Goal: Information Seeking & Learning: Check status

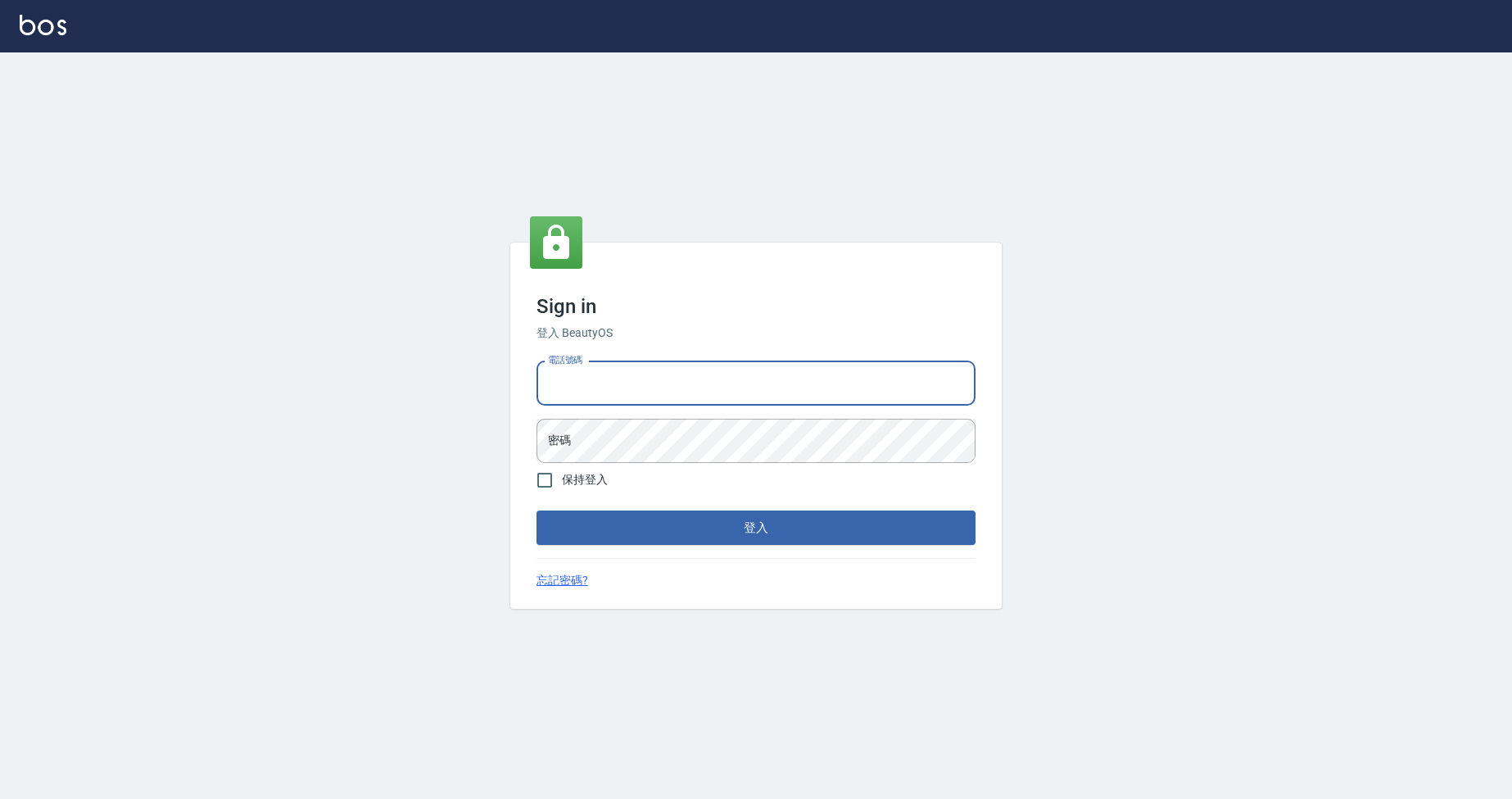
type input "0963199014"
click at [756, 528] on button "登入" at bounding box center [756, 528] width 439 height 34
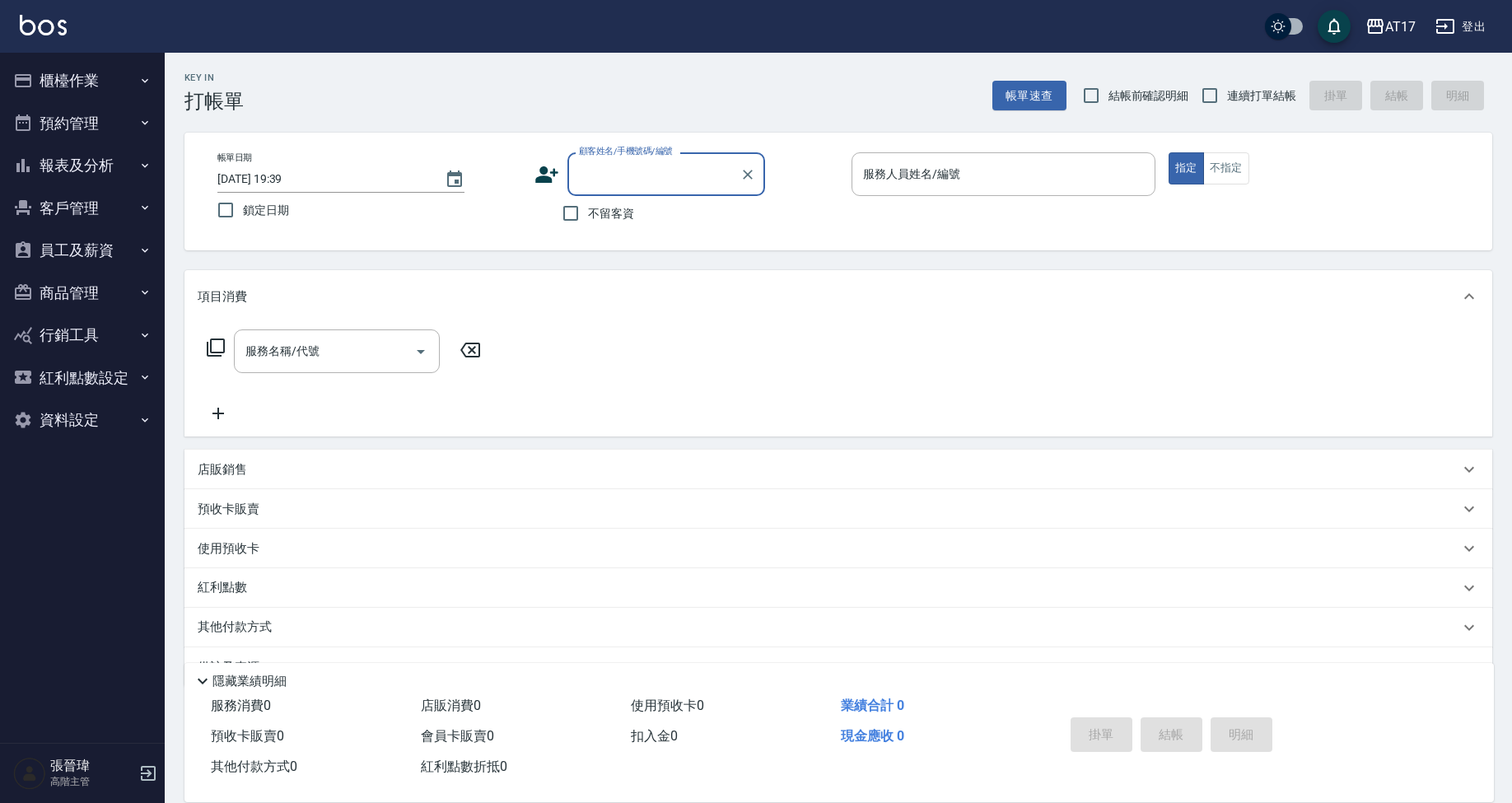
click at [87, 166] on button "報表及分析" at bounding box center [82, 165] width 152 height 43
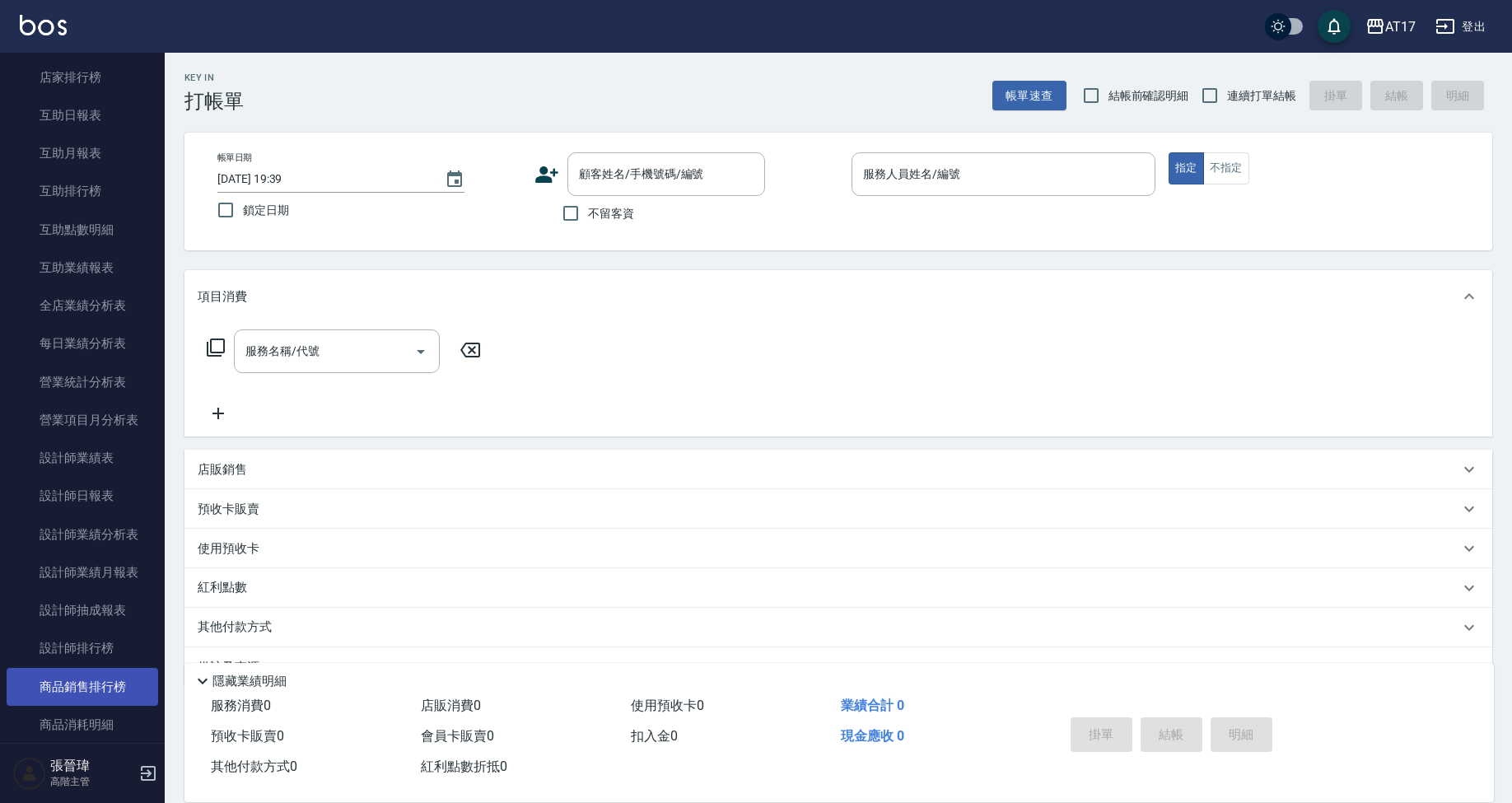
scroll to position [288, 0]
click at [116, 646] on link "設計師排行榜" at bounding box center [82, 647] width 152 height 38
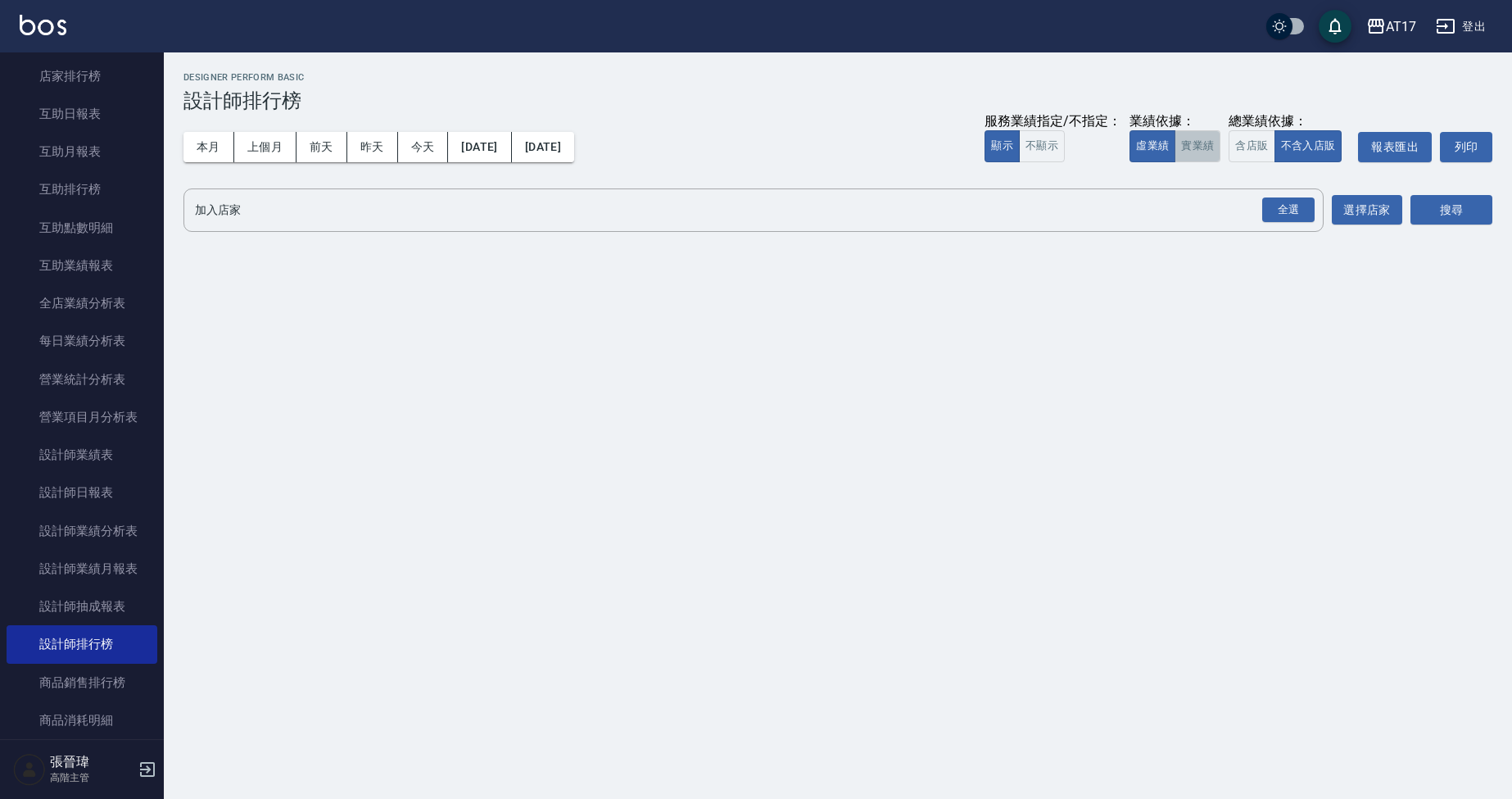
click at [1203, 147] on button "實業績" at bounding box center [1197, 146] width 46 height 32
click at [1212, 144] on button "含店販" at bounding box center [1251, 146] width 46 height 32
click at [1212, 212] on div "全選" at bounding box center [1289, 210] width 52 height 25
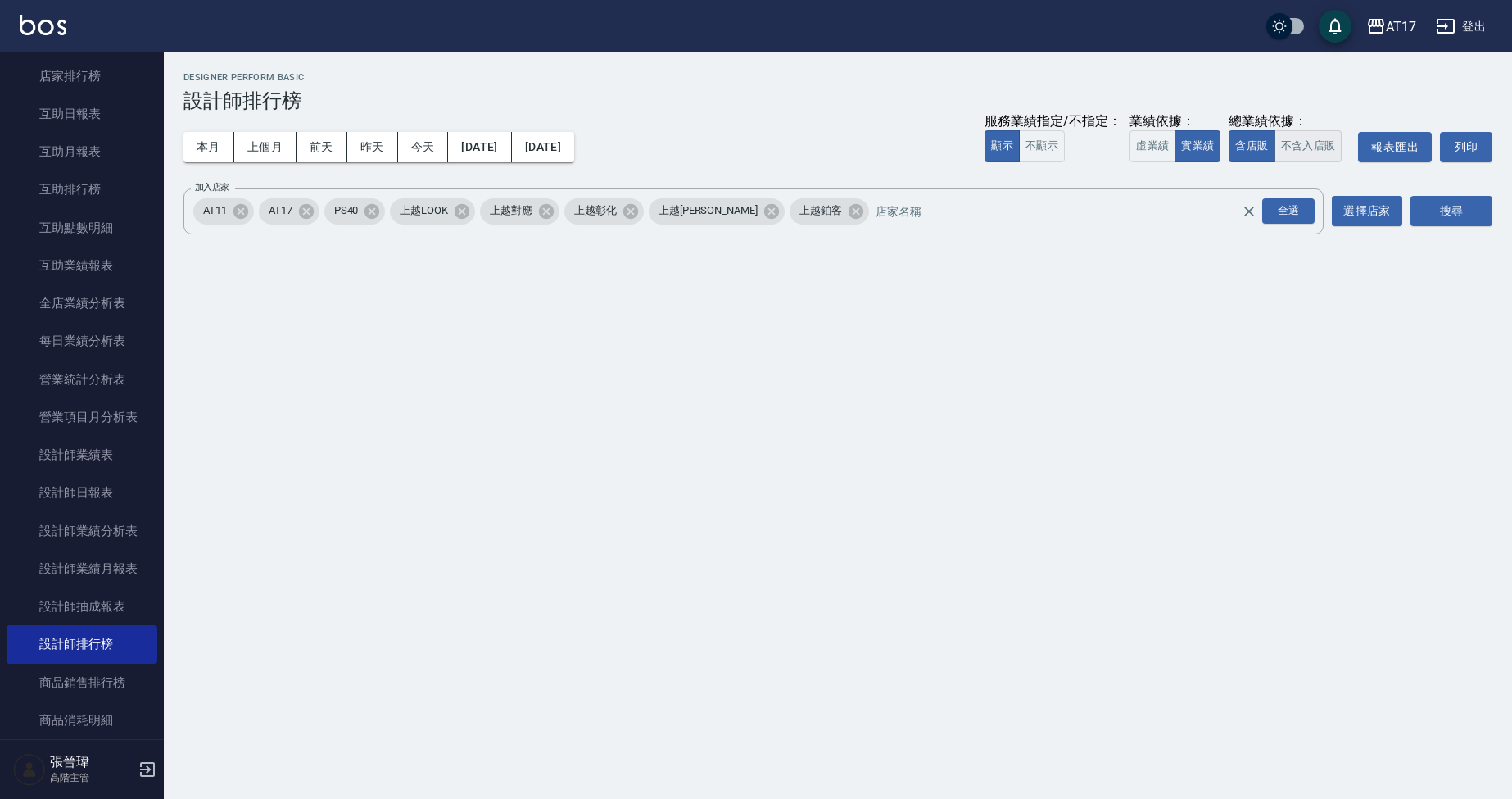
click at [1212, 137] on button "不含入店販" at bounding box center [1308, 146] width 68 height 32
click at [264, 147] on button "上個月" at bounding box center [265, 147] width 62 height 30
click at [238, 213] on icon at bounding box center [241, 211] width 14 height 14
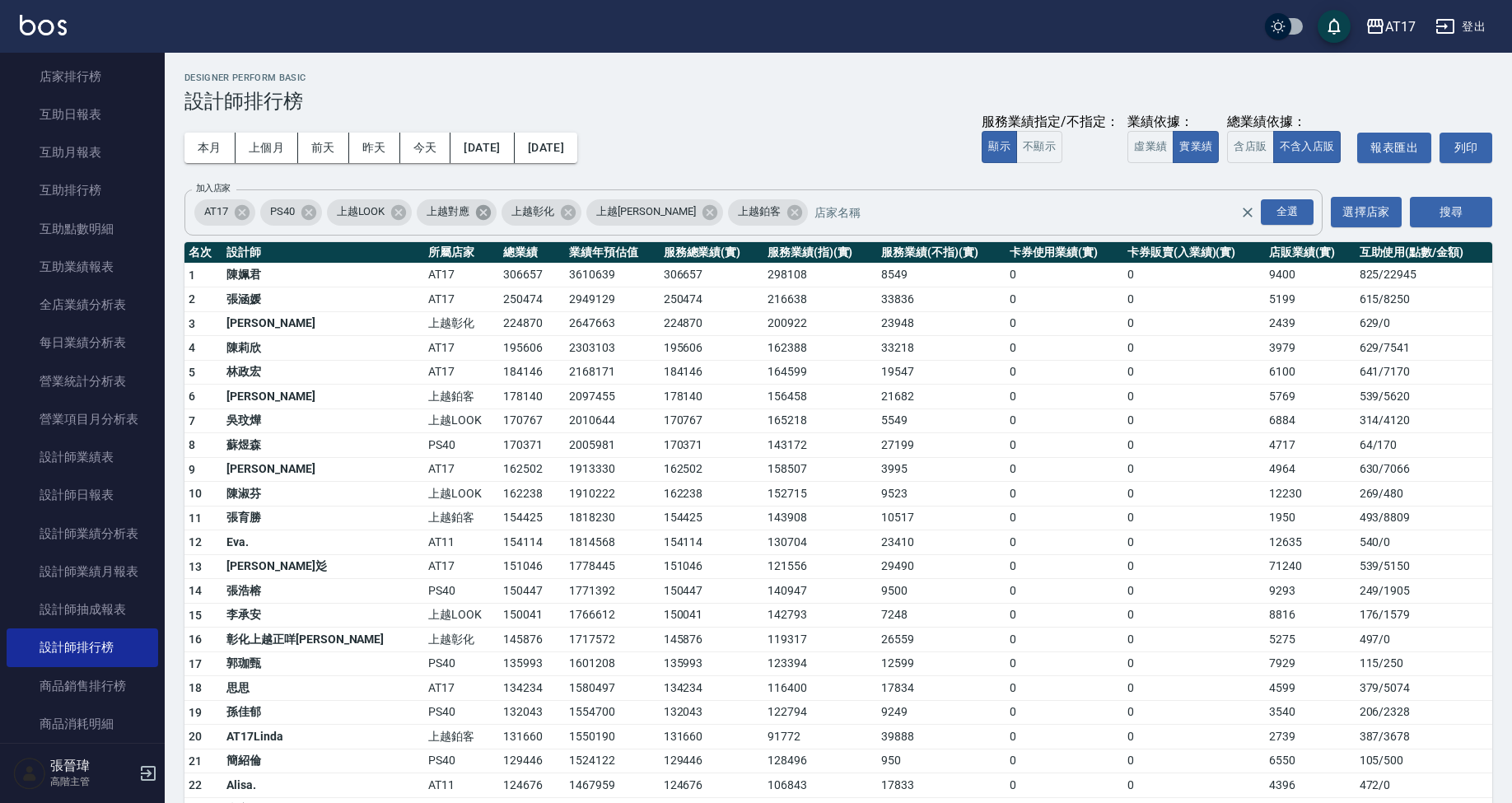
click at [485, 212] on icon at bounding box center [483, 213] width 18 height 18
click at [532, 212] on icon at bounding box center [541, 213] width 18 height 18
click at [1218, 220] on button "搜尋" at bounding box center [1451, 211] width 83 height 30
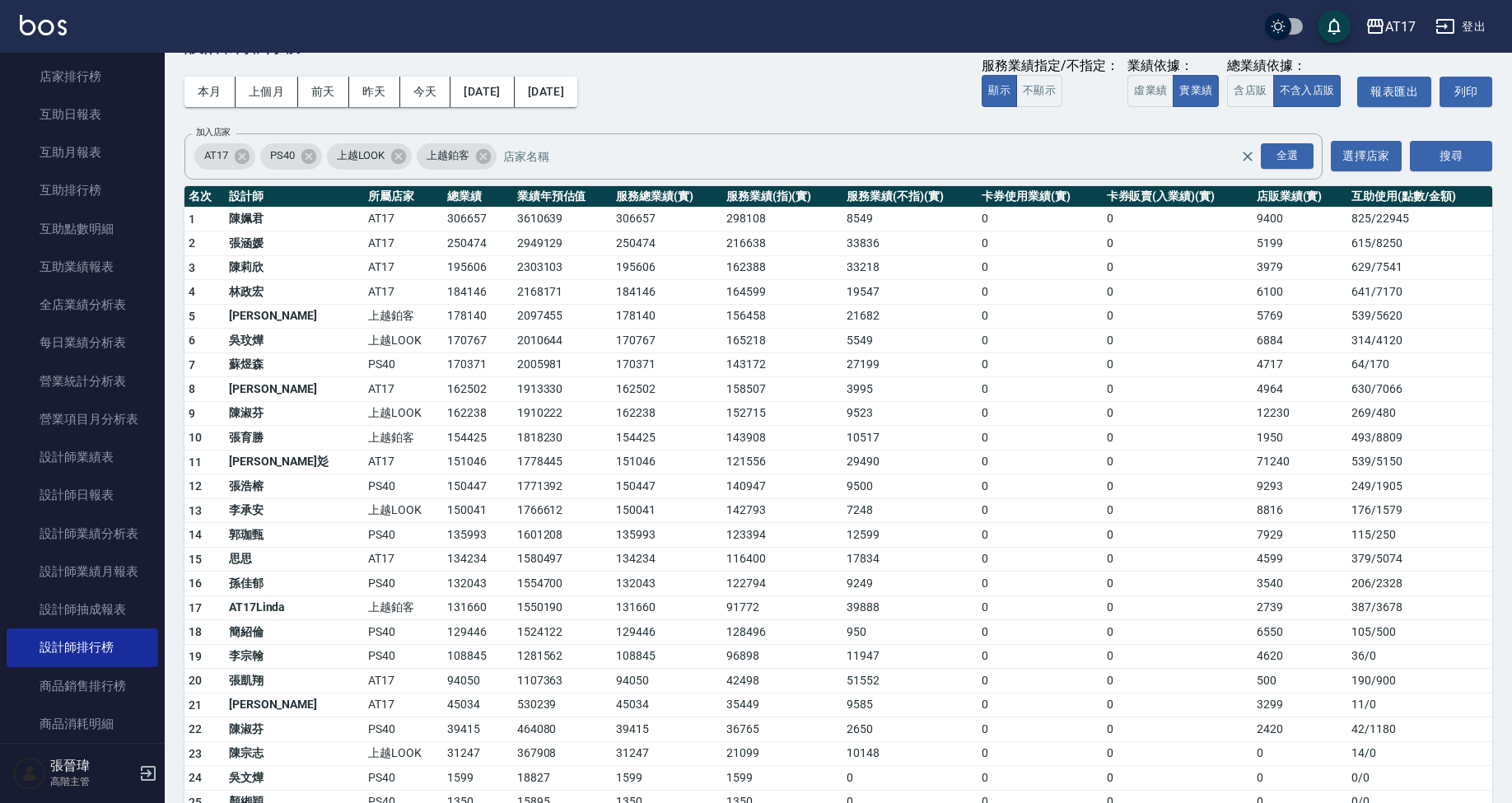
scroll to position [31, 0]
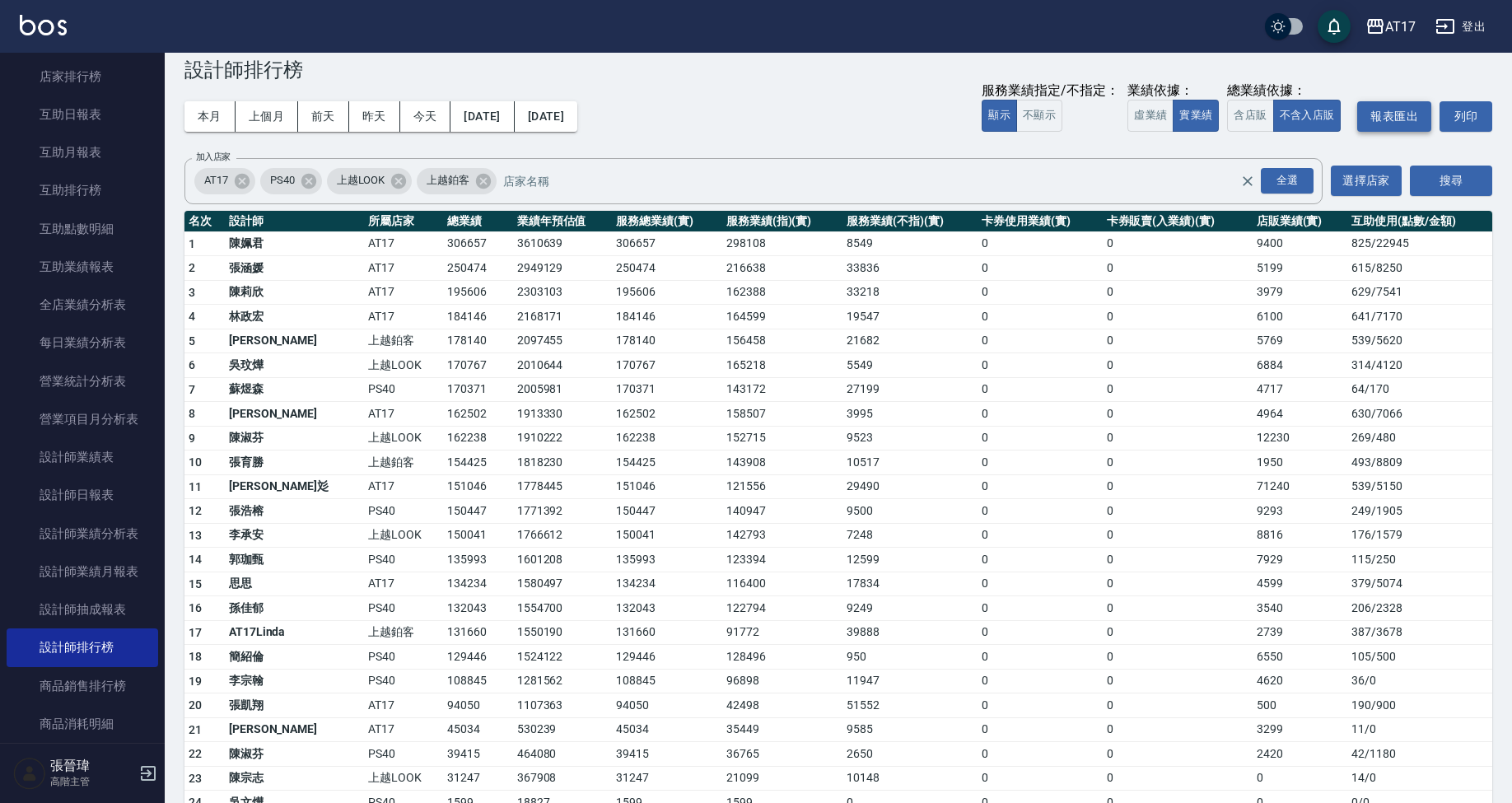
click at [1218, 115] on button "報表匯出" at bounding box center [1394, 115] width 74 height 30
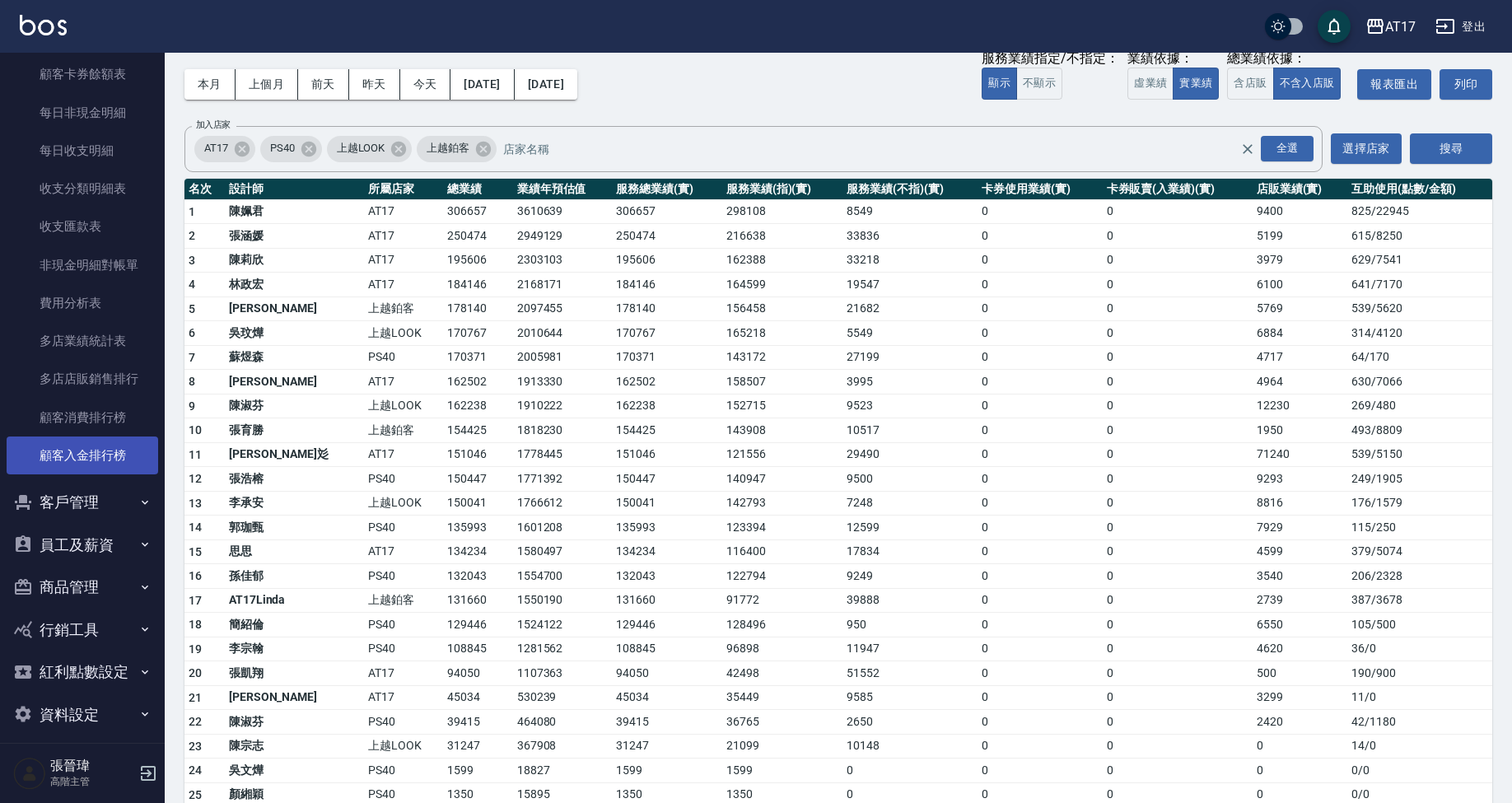
scroll to position [77, 0]
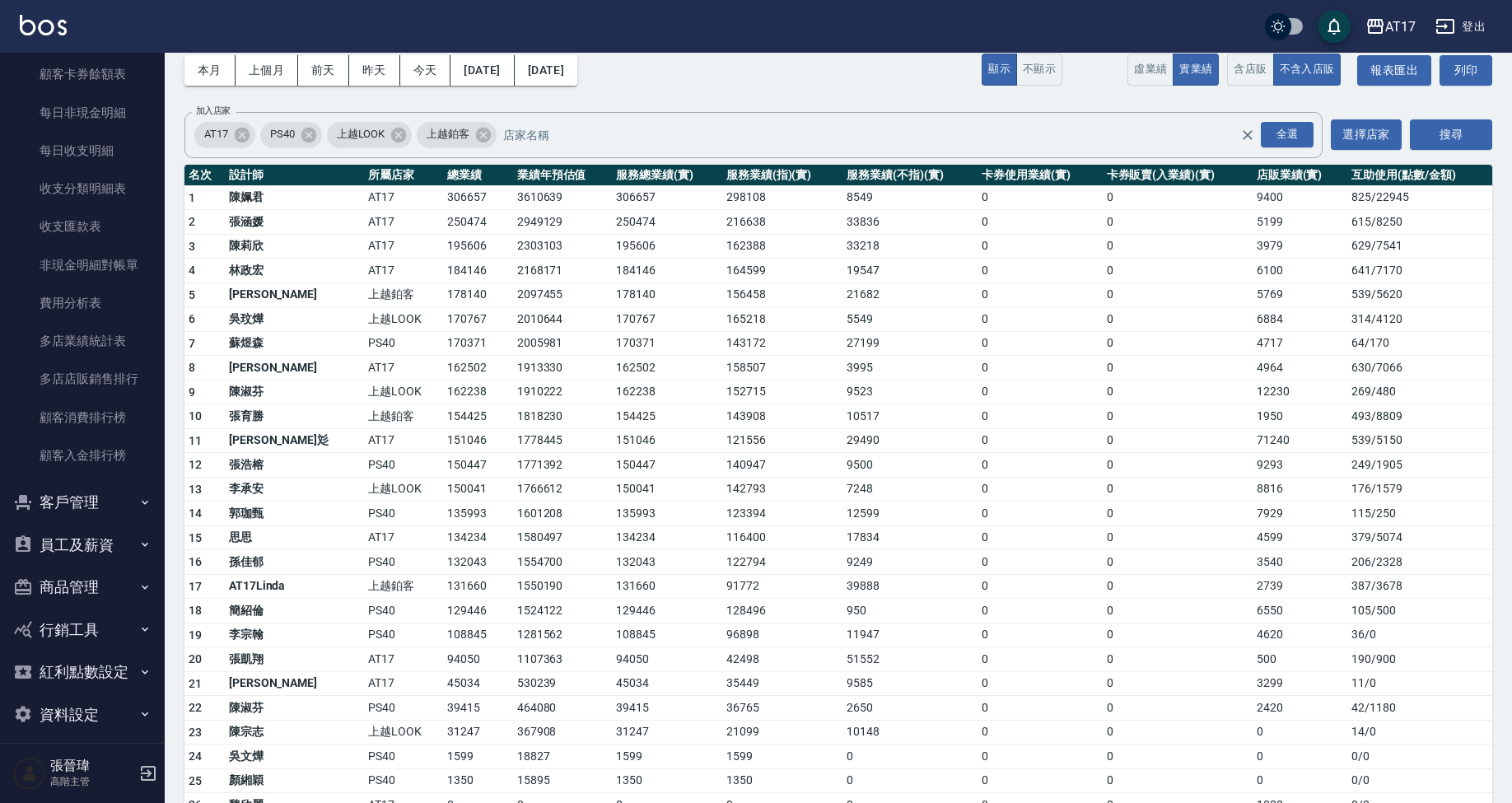
click at [119, 535] on button "員工及薪資" at bounding box center [82, 545] width 152 height 43
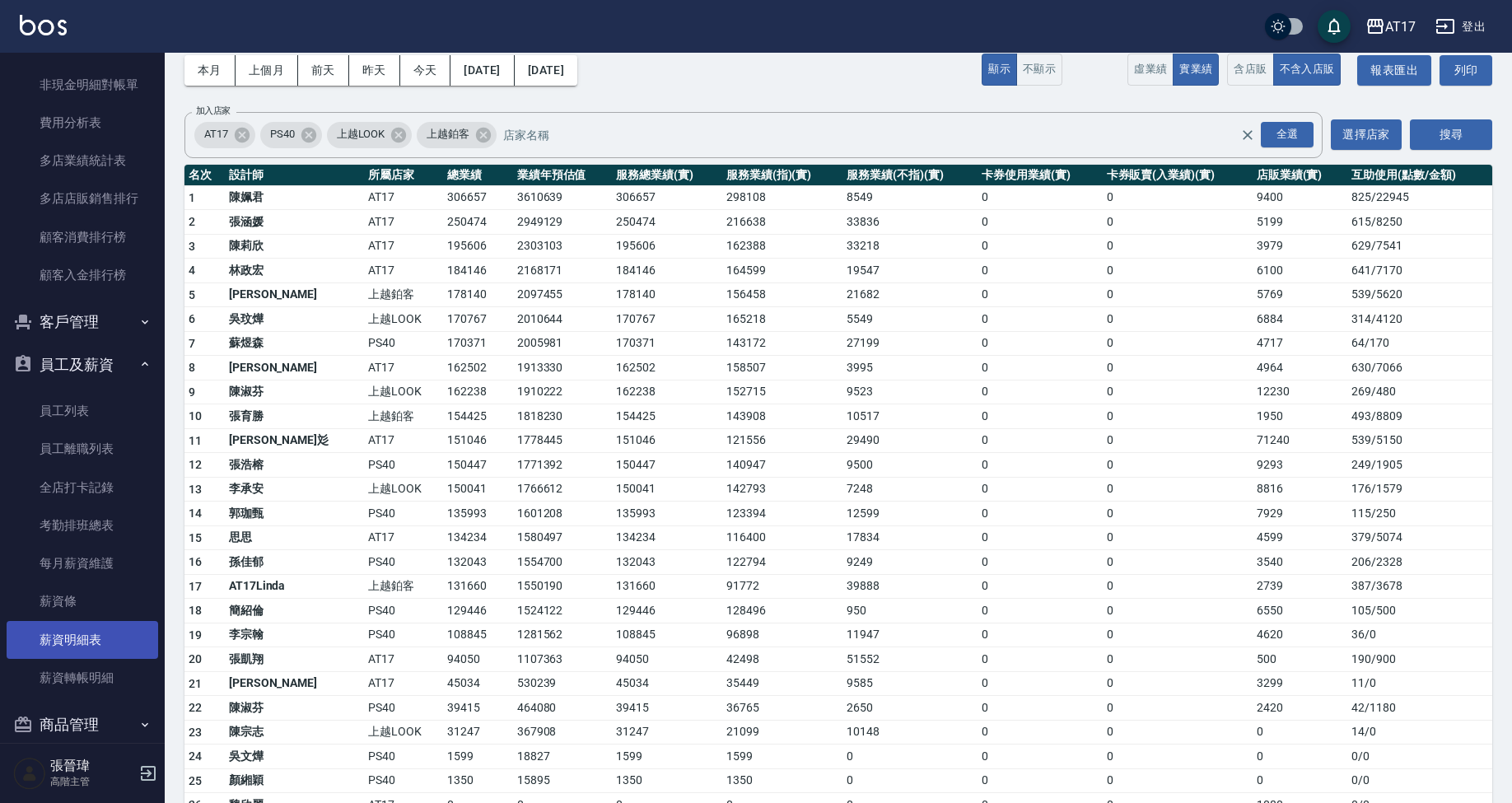
scroll to position [1503, 0]
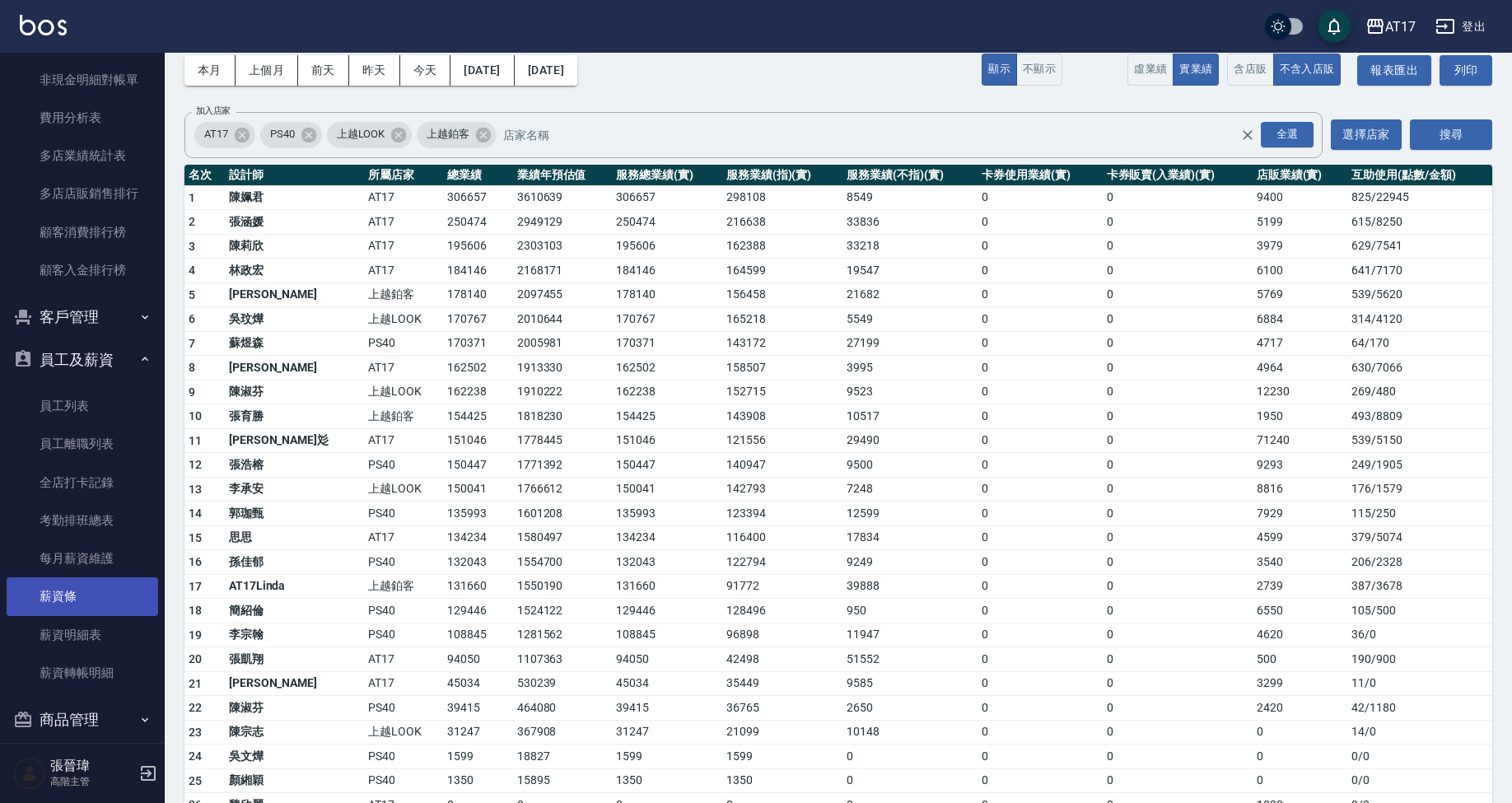
click at [114, 583] on link "薪資條" at bounding box center [82, 597] width 152 height 38
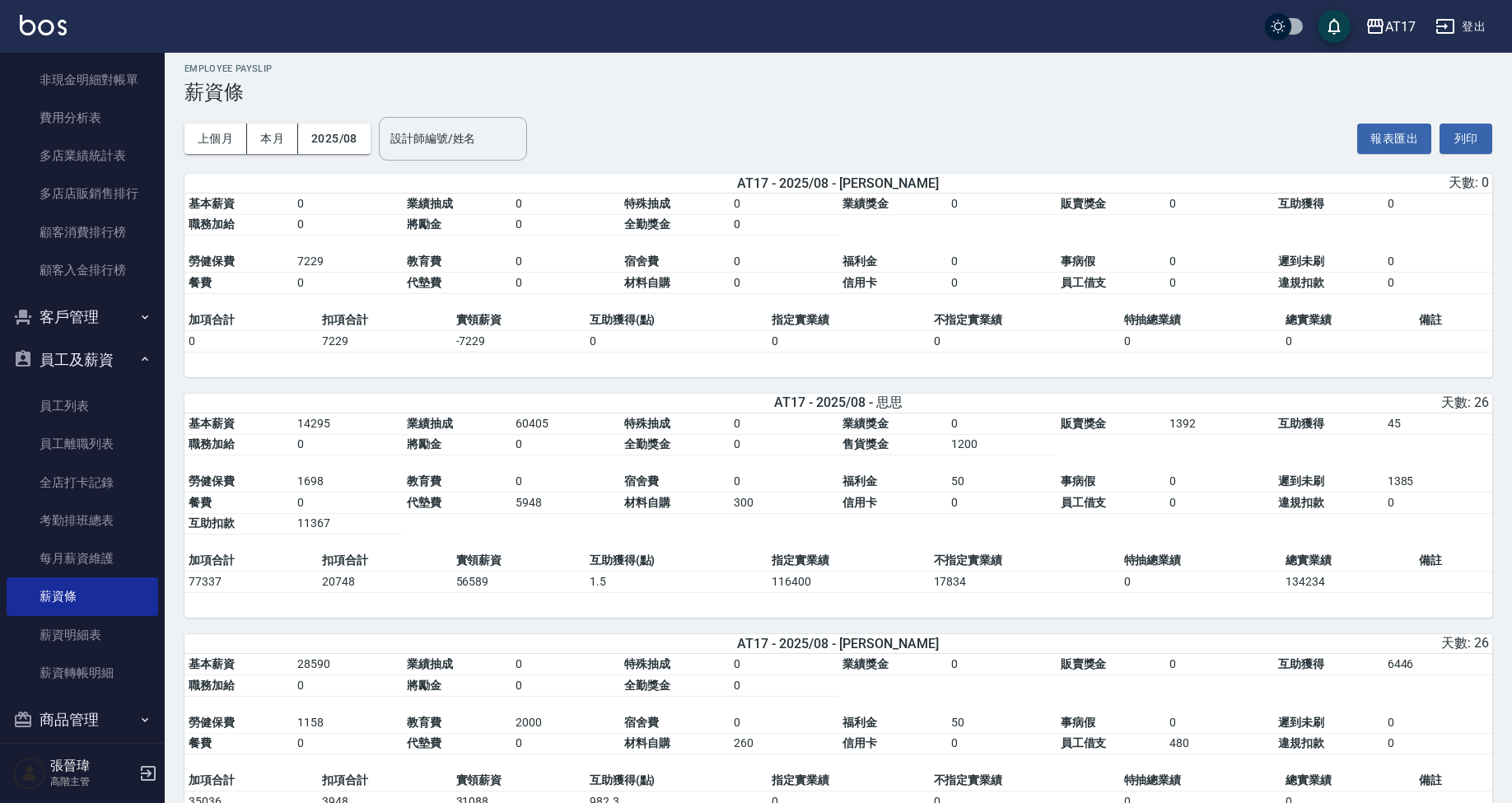
scroll to position [10, 0]
click at [230, 132] on button "上個月" at bounding box center [216, 137] width 63 height 30
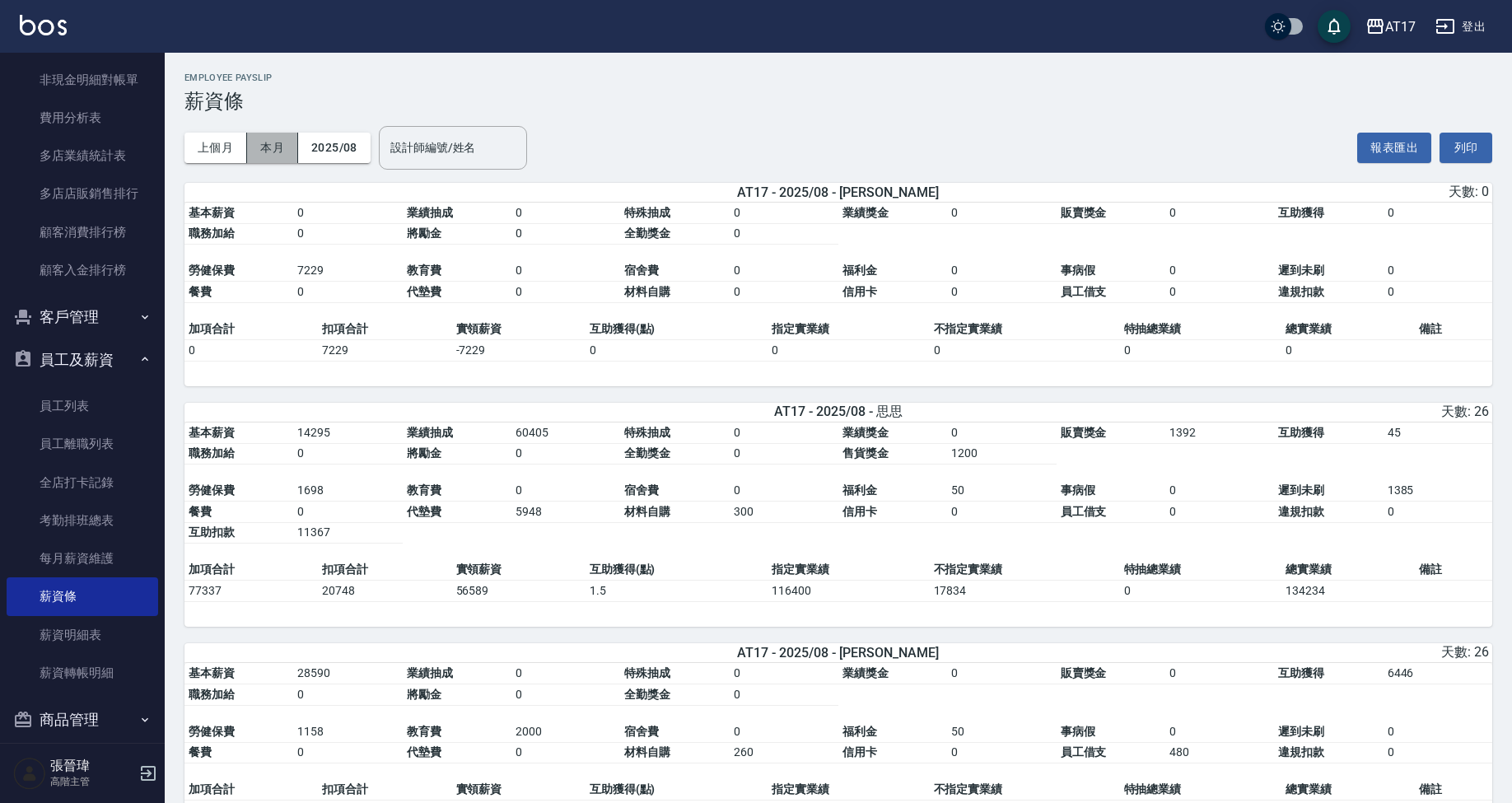
click at [286, 155] on button "本月" at bounding box center [273, 147] width 51 height 30
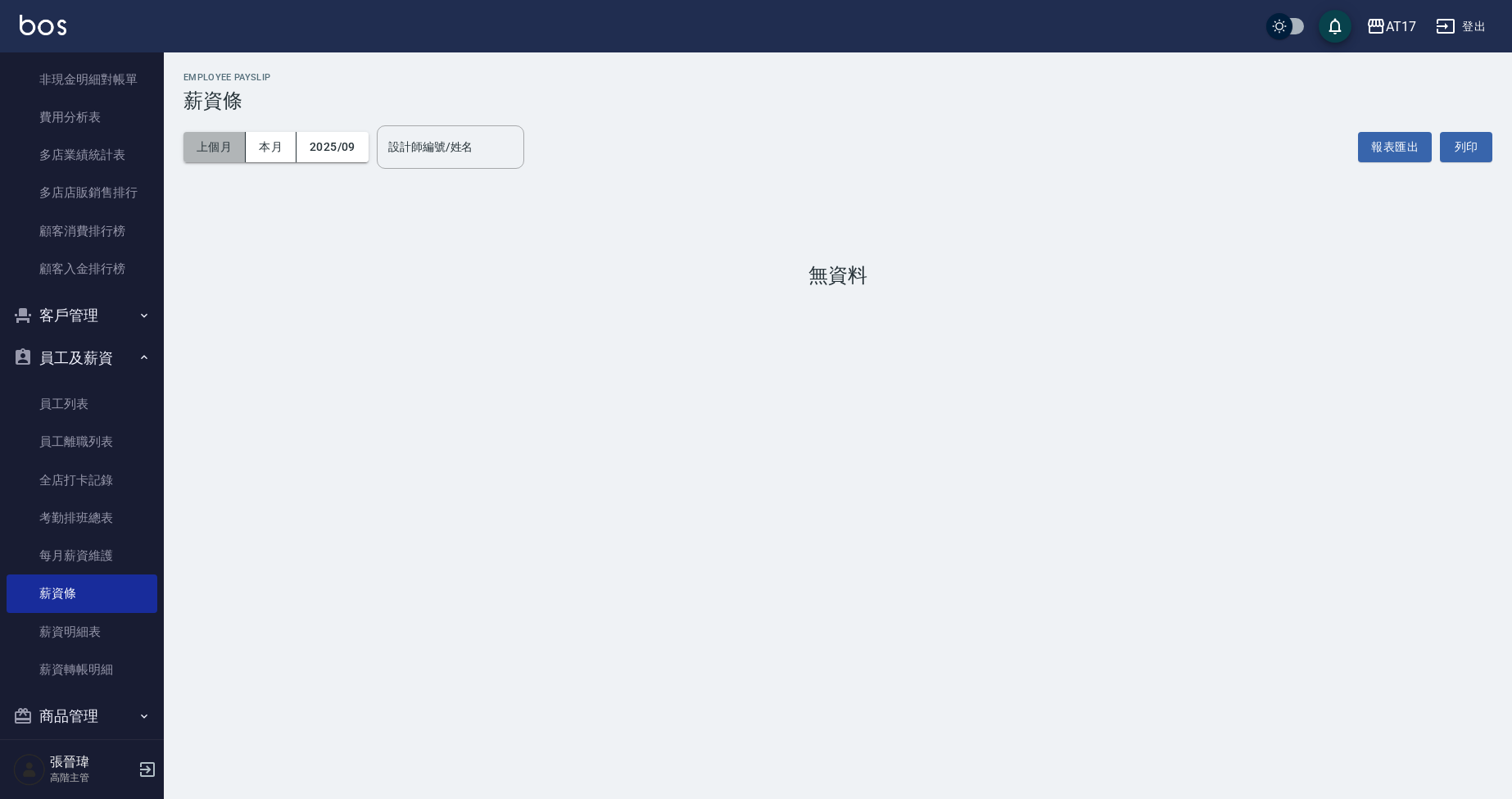
click at [208, 145] on button "上個月" at bounding box center [214, 147] width 62 height 30
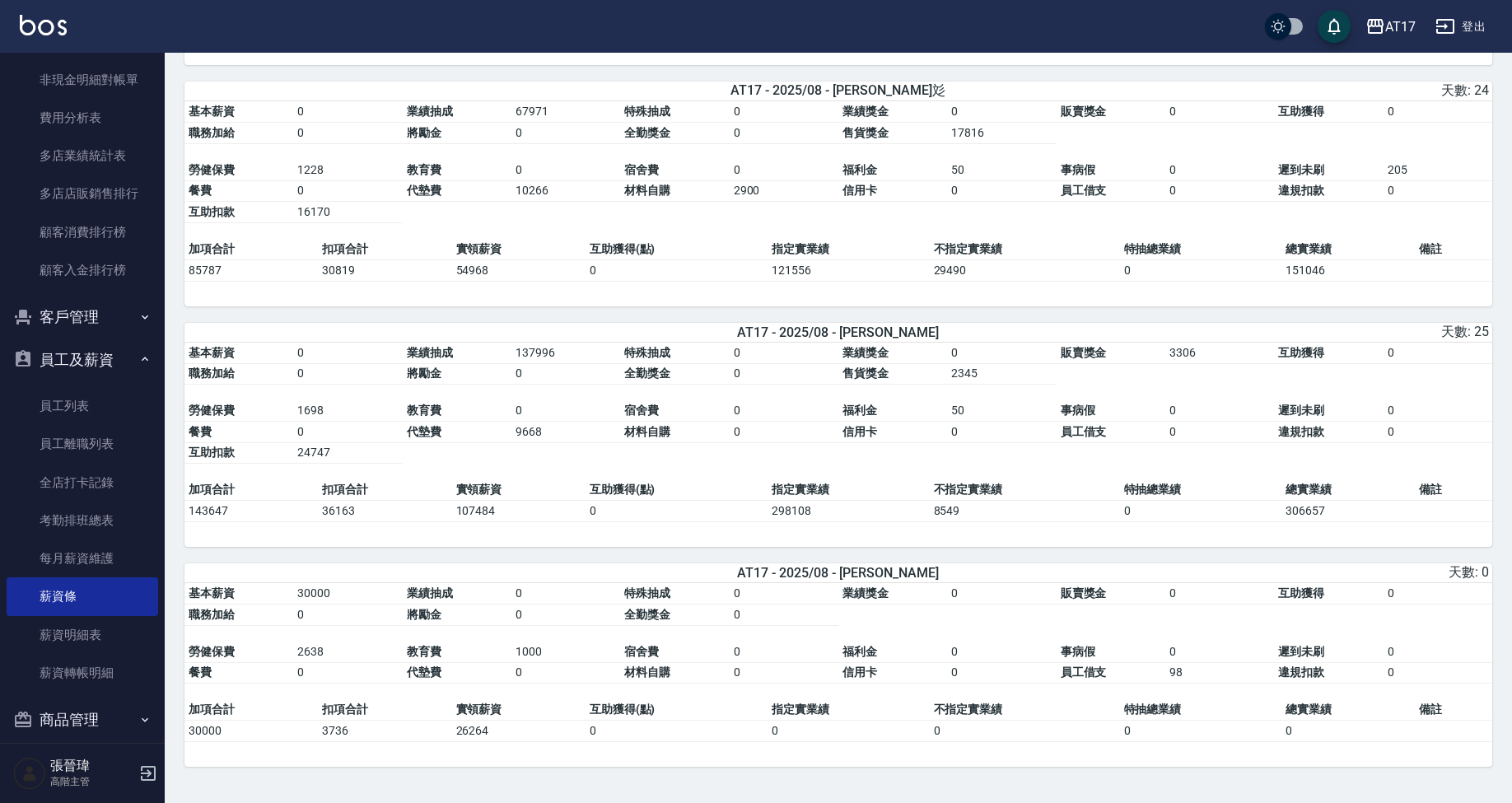
scroll to position [3811, 0]
click at [37, 21] on img at bounding box center [44, 25] width 47 height 21
